Goal: Check status: Check status

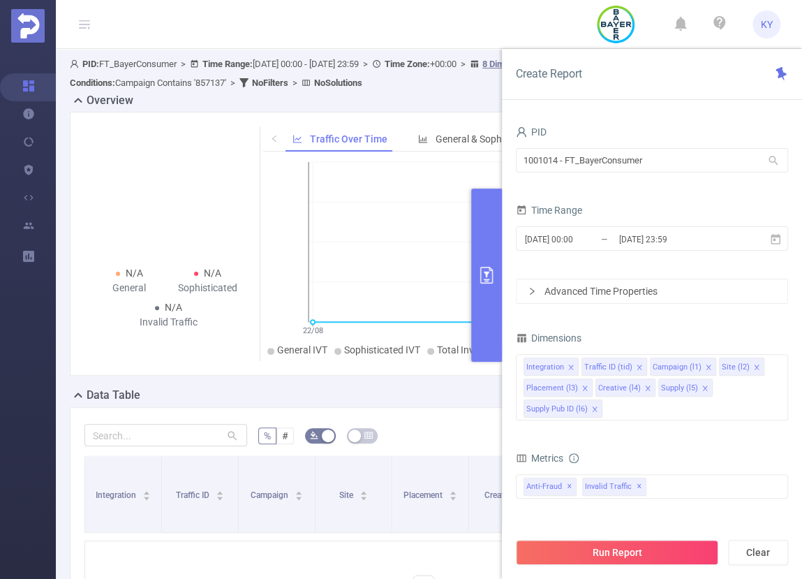
click at [452, 418] on div "% # Download PDF Integration Traffic ID Campaign Site Placement Creative Supply…" at bounding box center [423, 574] width 707 height 335
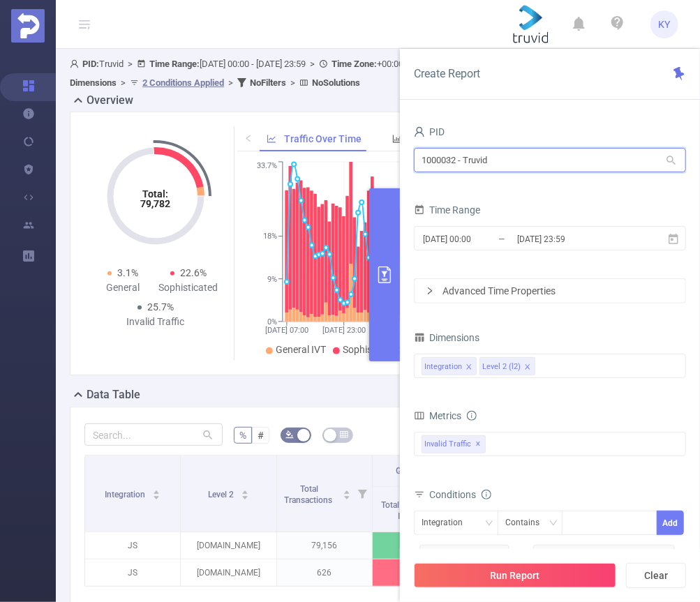
click at [562, 166] on input "1000032 - Truvid" at bounding box center [550, 160] width 272 height 24
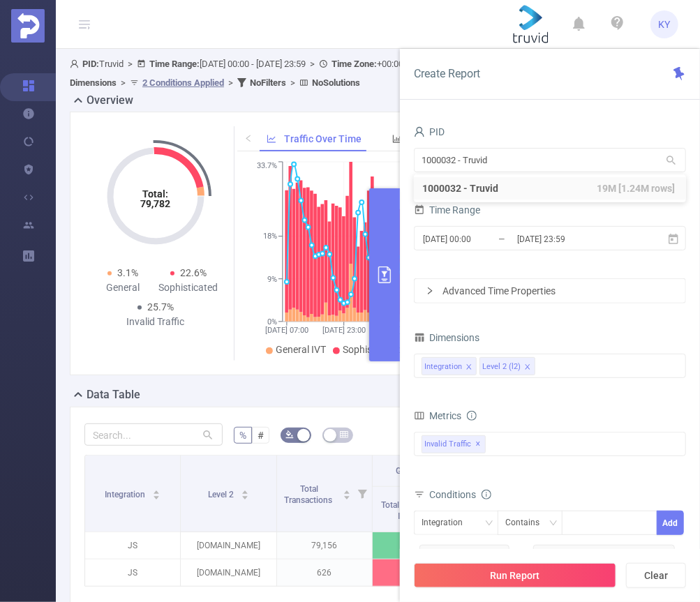
click at [612, 343] on div "Dimensions" at bounding box center [550, 339] width 272 height 23
click at [584, 260] on div "Time Range 2025-08-31 00:00 _ 2025-09-03 23:59" at bounding box center [550, 230] width 272 height 61
click at [582, 246] on input "2025-09-03 23:59" at bounding box center [572, 239] width 113 height 19
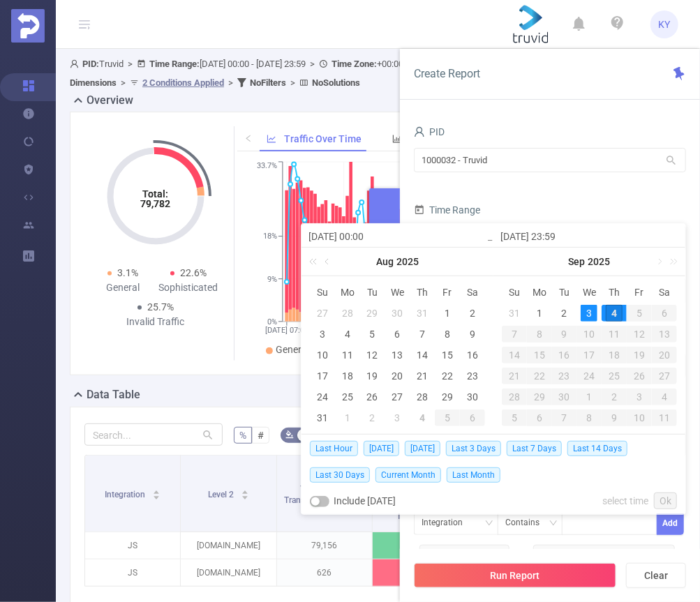
drag, startPoint x: 375, startPoint y: 450, endPoint x: 395, endPoint y: 463, distance: 23.2
click at [375, 450] on span "Today" at bounding box center [382, 448] width 36 height 15
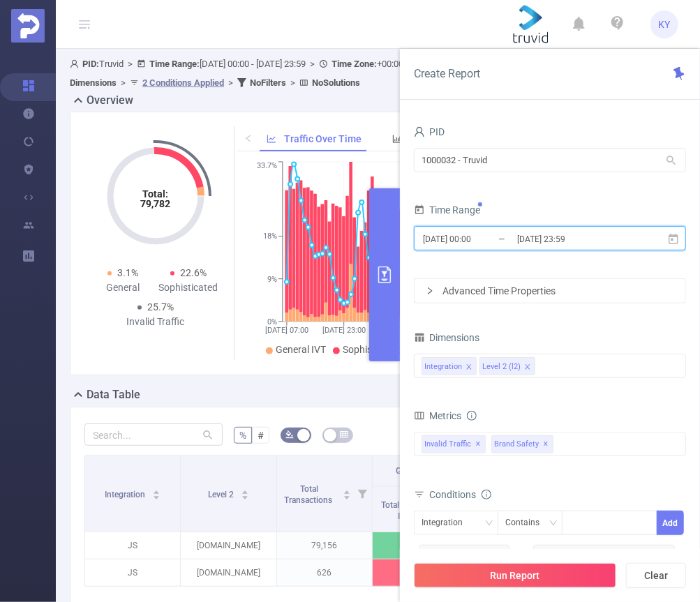
type input "2025-09-04 00:00"
type input "2025-09-04 23:59"
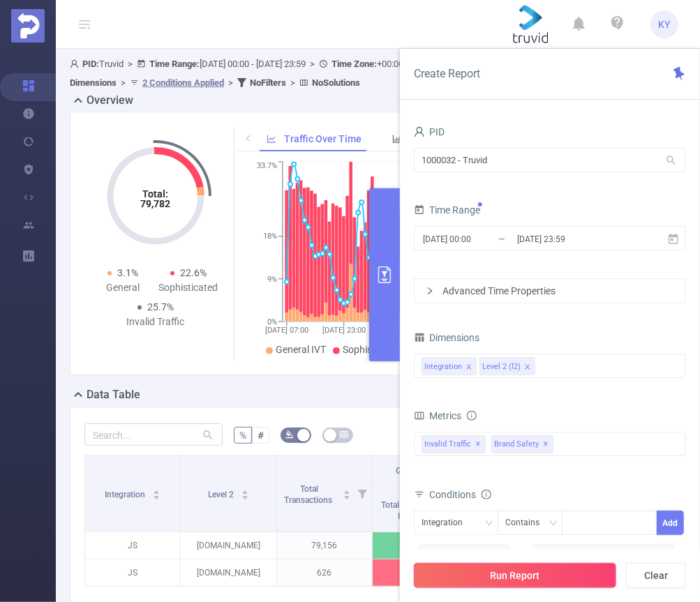
click at [490, 576] on button "Run Report" at bounding box center [515, 575] width 202 height 25
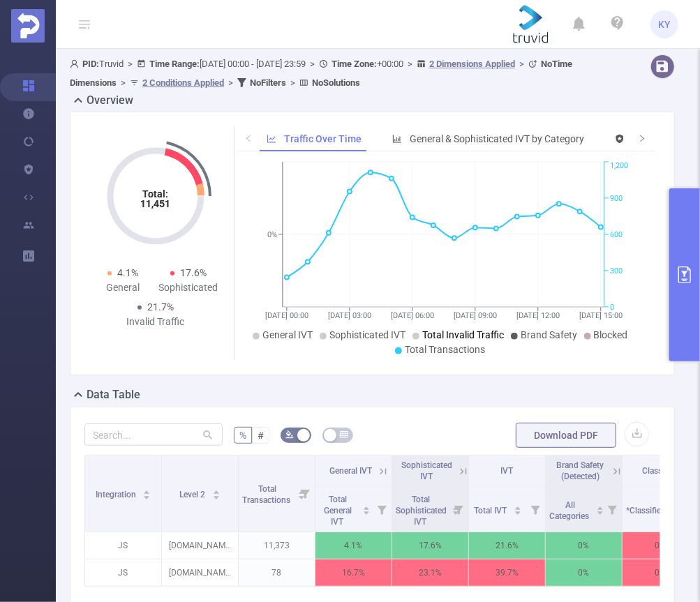
click at [475, 341] on li "Total Invalid Traffic" at bounding box center [457, 335] width 91 height 15
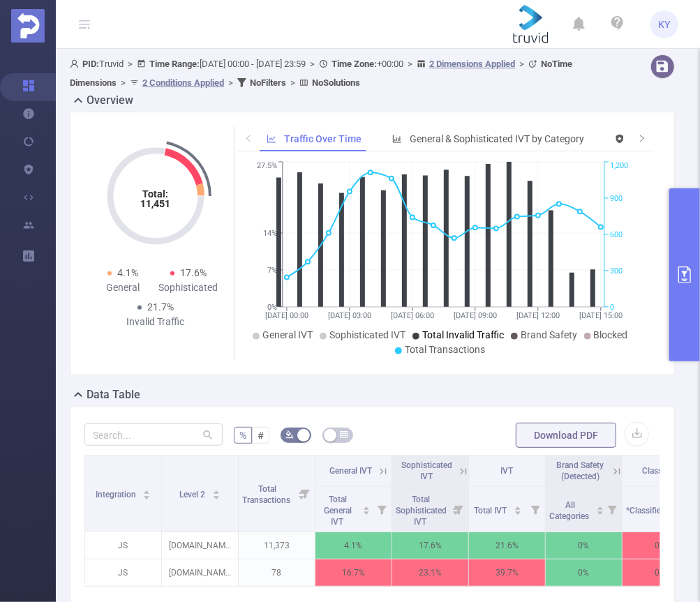
click at [545, 341] on li "Brand Safety" at bounding box center [544, 335] width 66 height 15
